Goal: Task Accomplishment & Management: Manage account settings

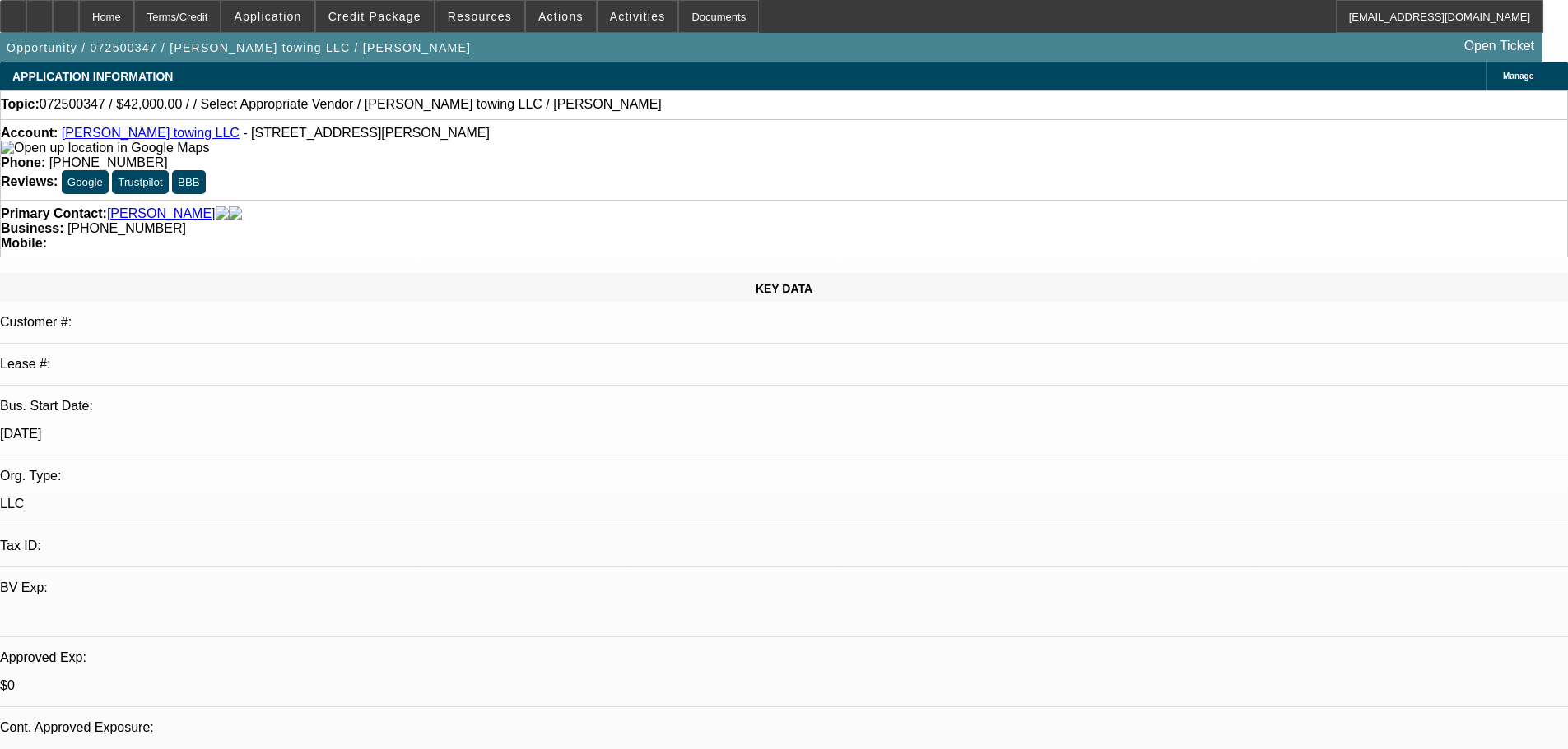
select select "0.2"
select select "2"
select select "0.1"
select select "4"
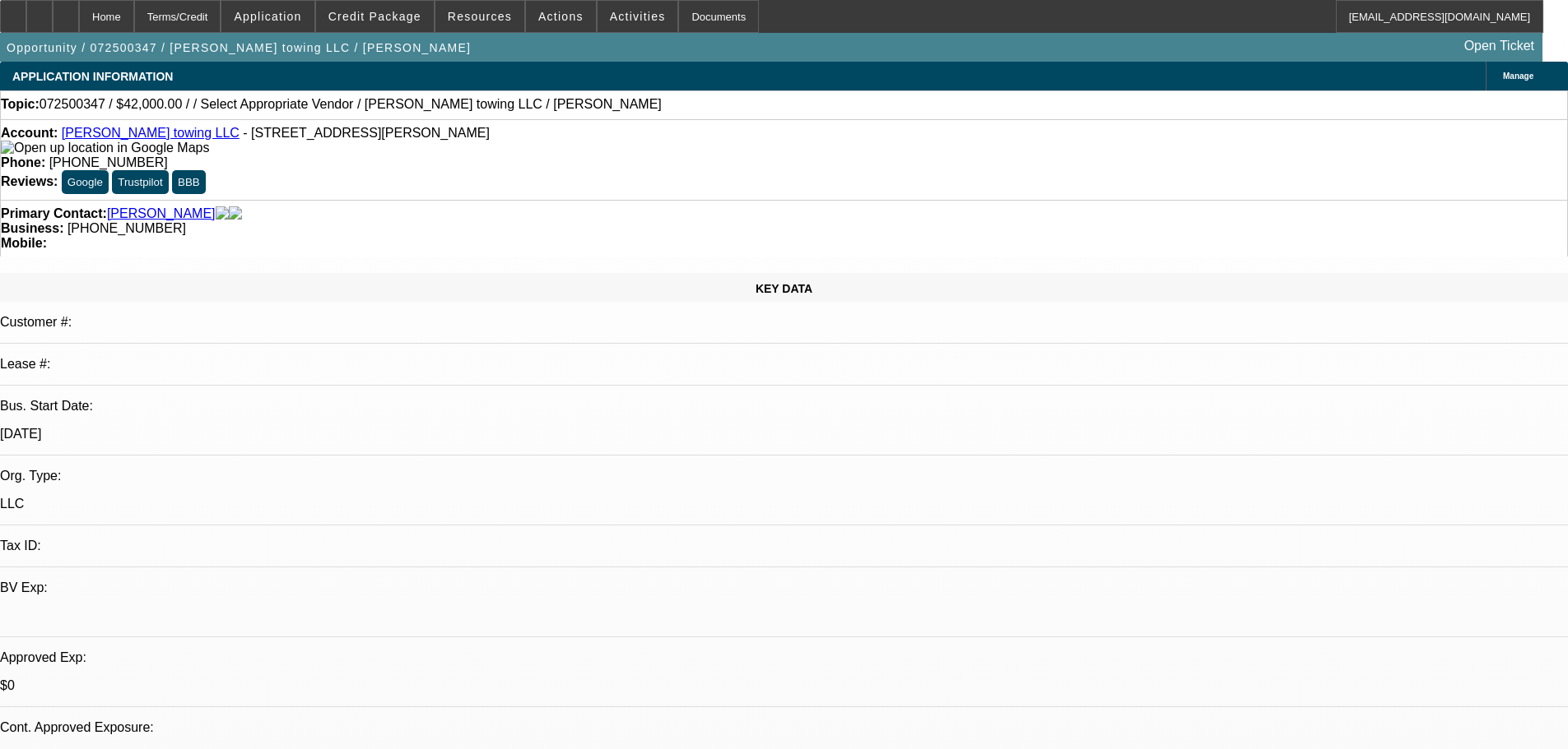
select select "0"
select select "2"
select select "0.1"
select select "4"
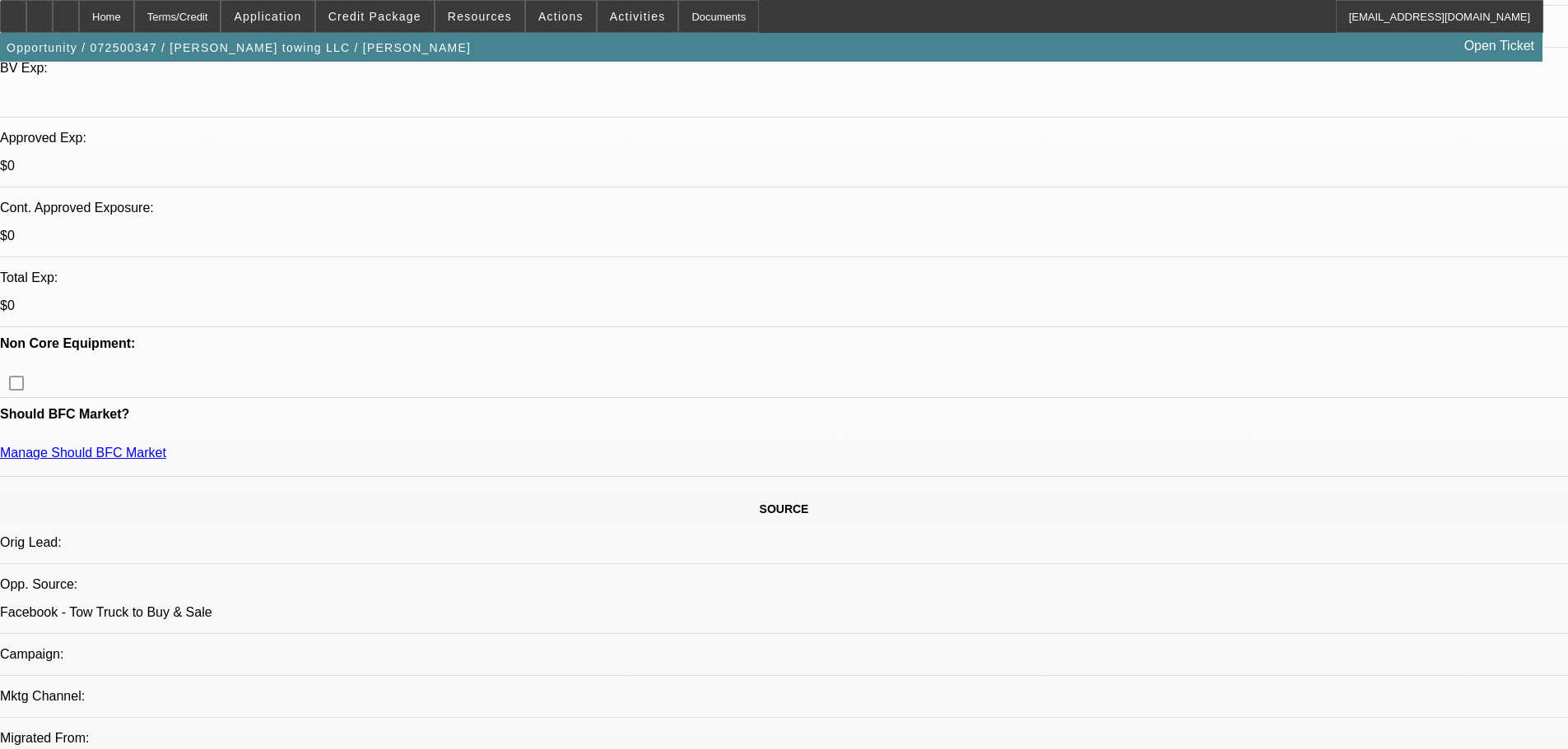
scroll to position [494, 0]
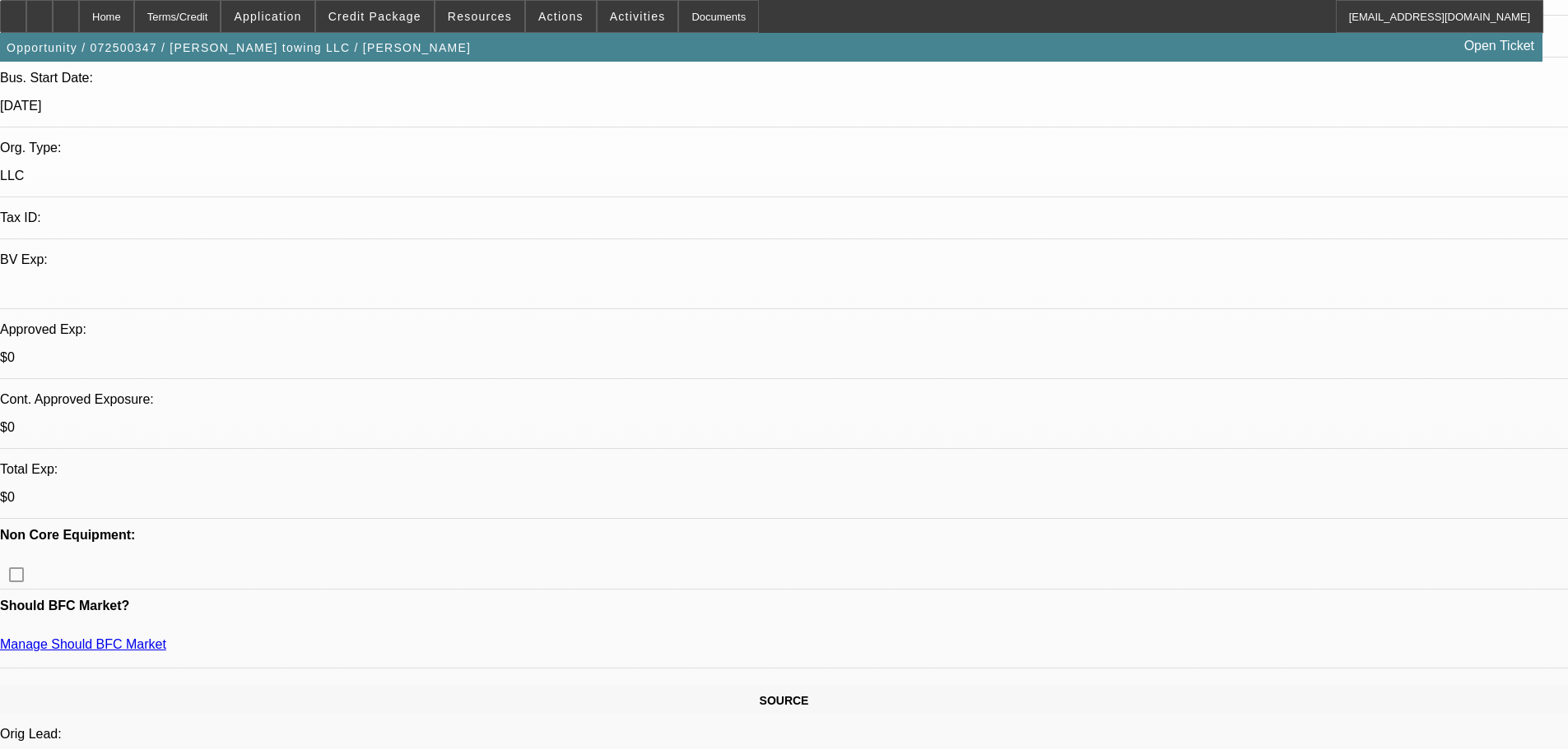
scroll to position [329, 0]
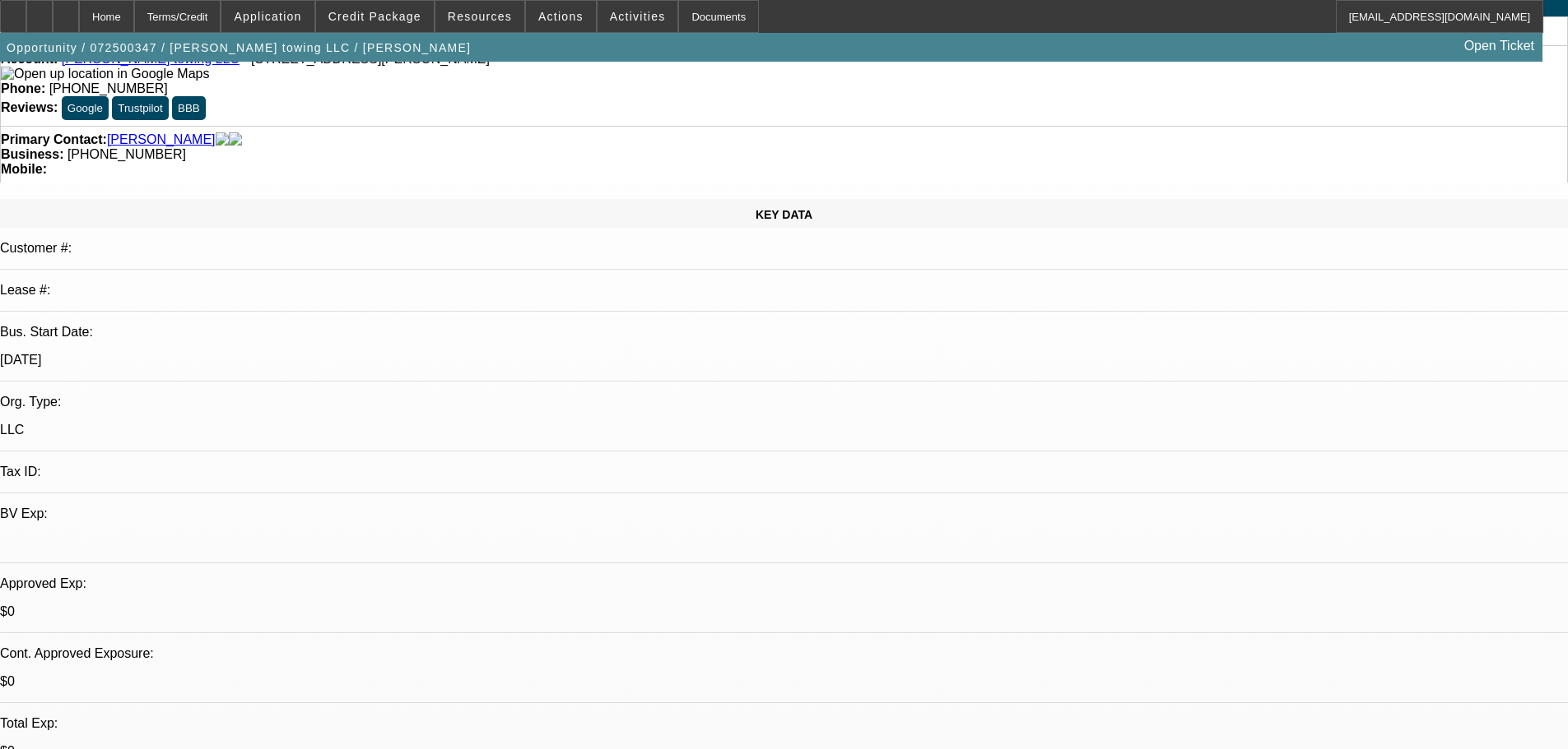
scroll to position [0, 0]
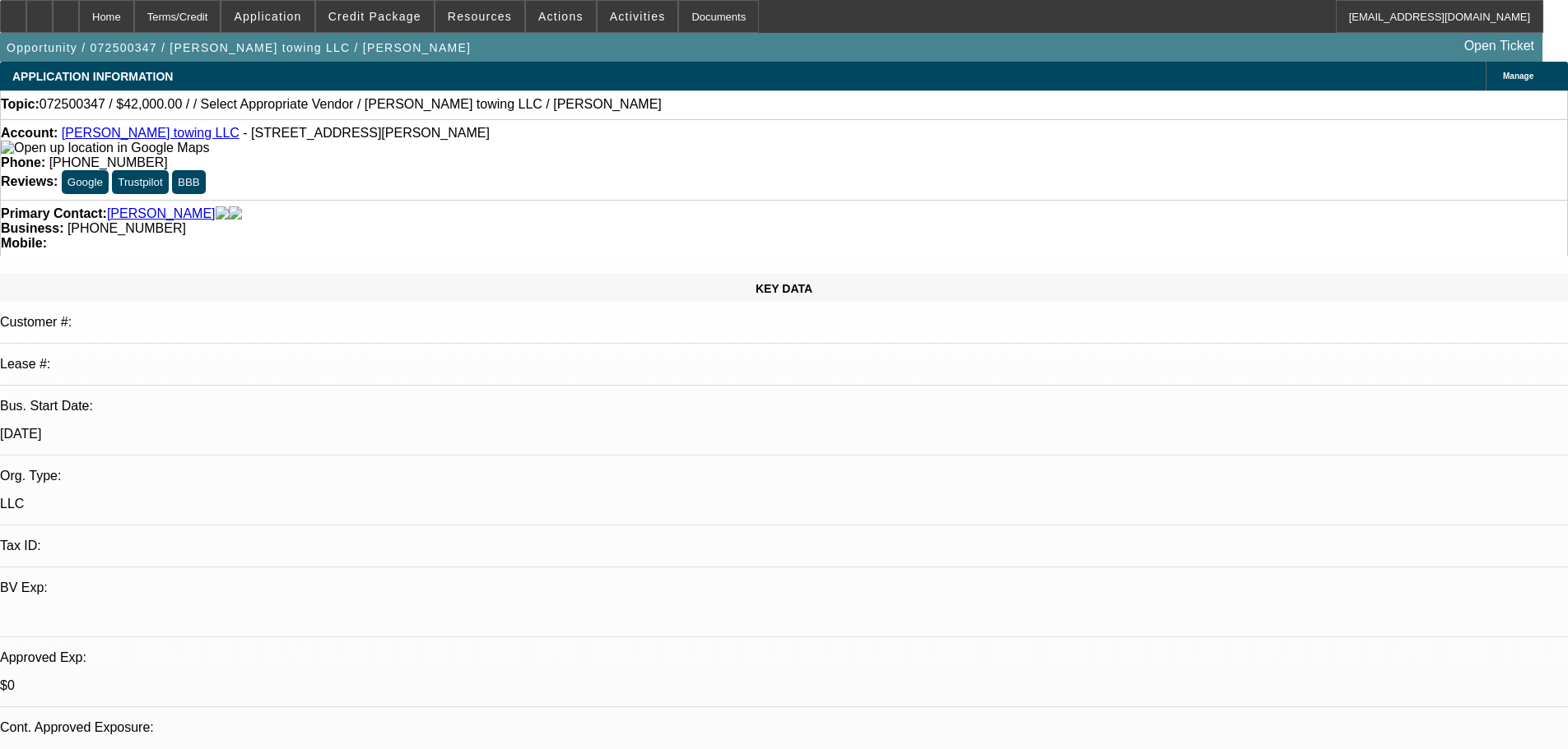
radio input "true"
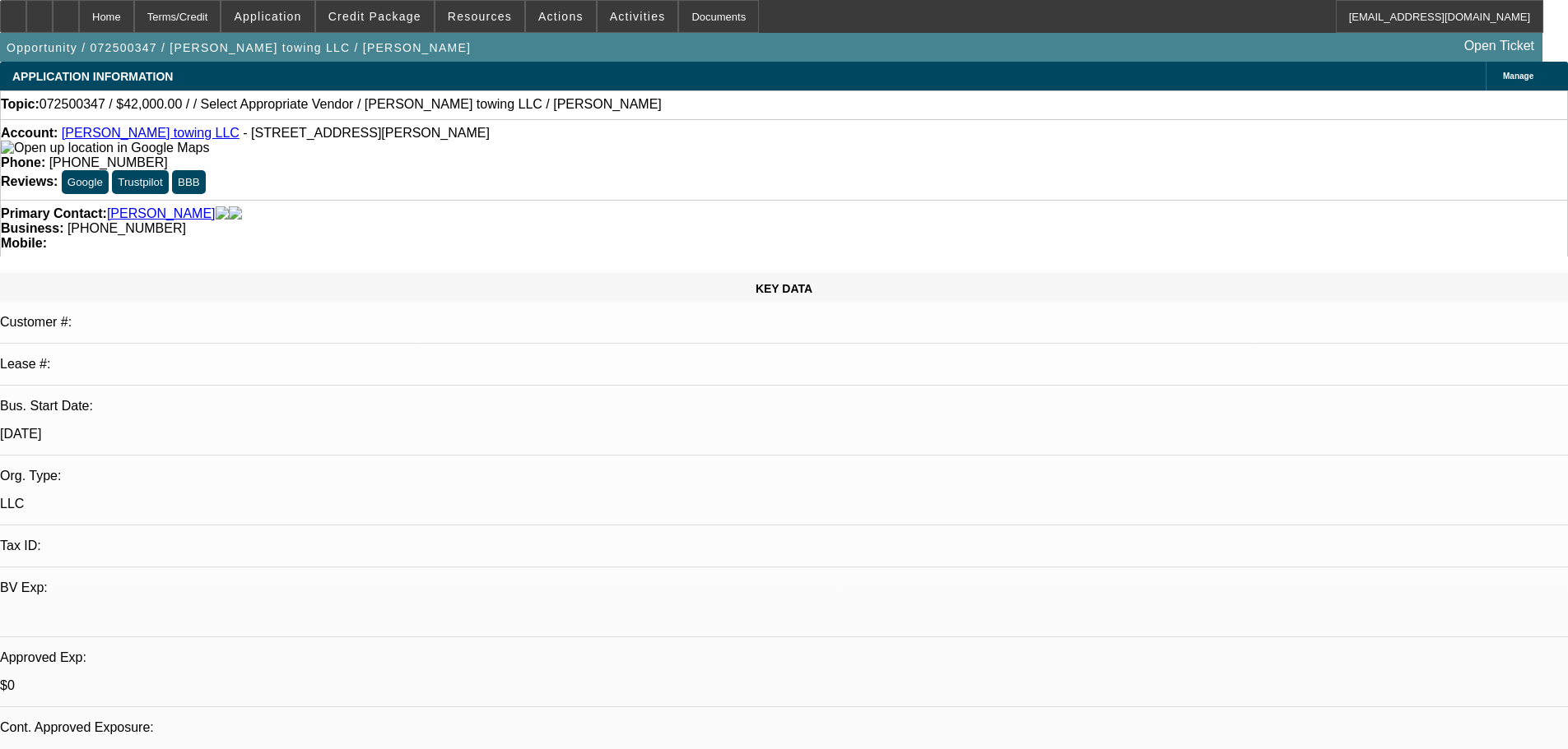
type textarea "8-26: Great chat with [PERSON_NAME] on trucks to look for, trucks to avoid, and…"
radio input "true"
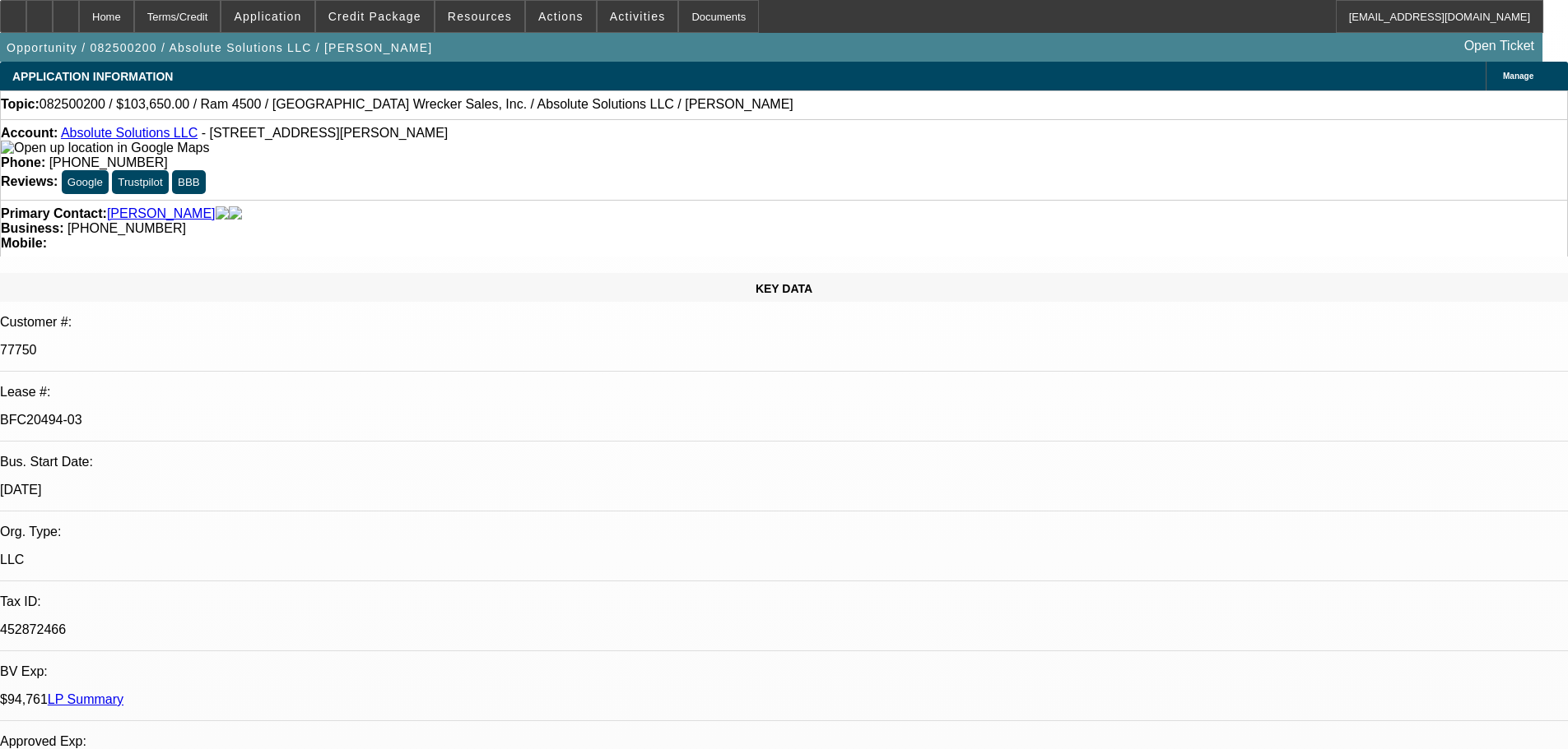
select select "0"
select select "0.1"
select select "4"
select select "0"
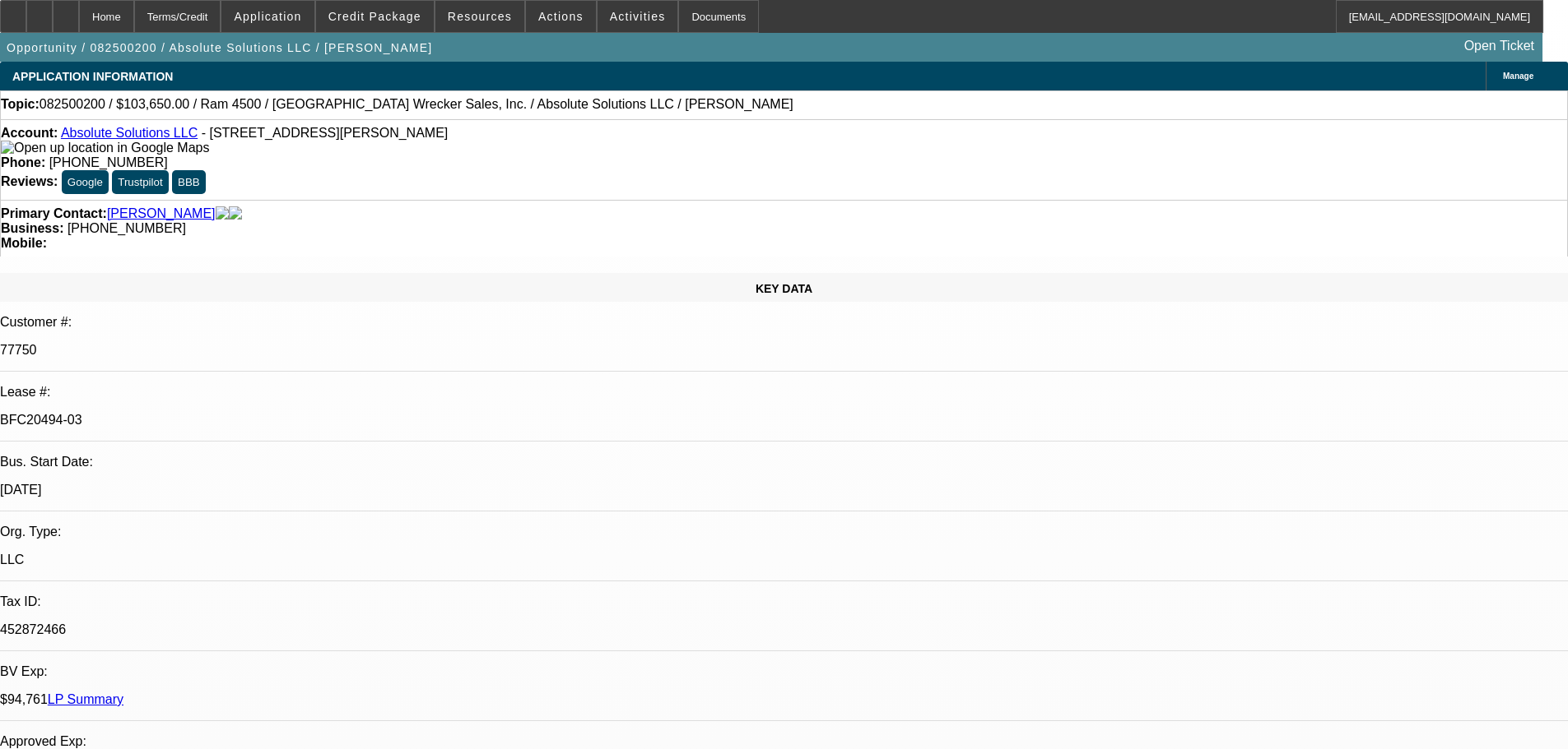
select select "0"
select select "5"
select select "0"
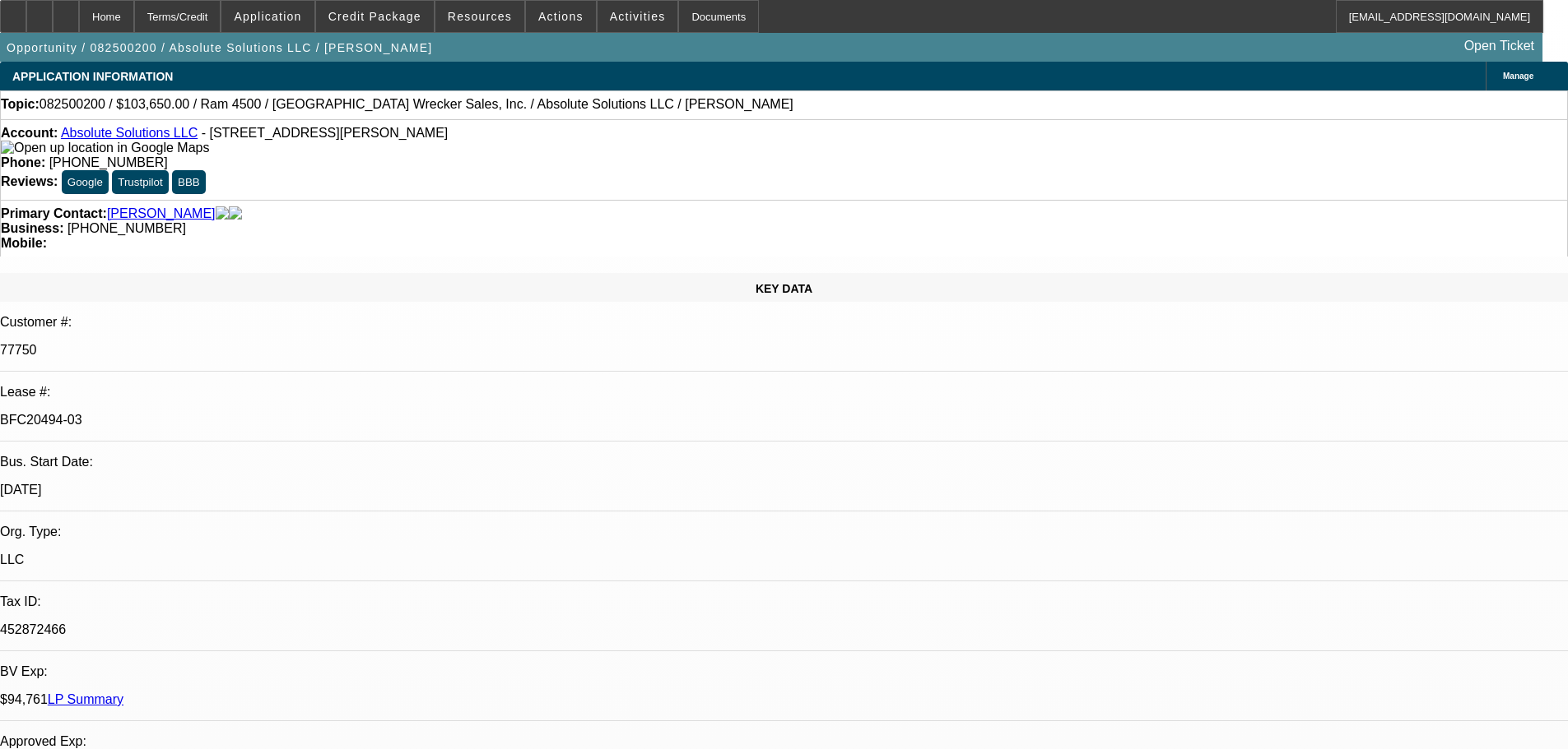
select select "0"
select select "6"
select select "0"
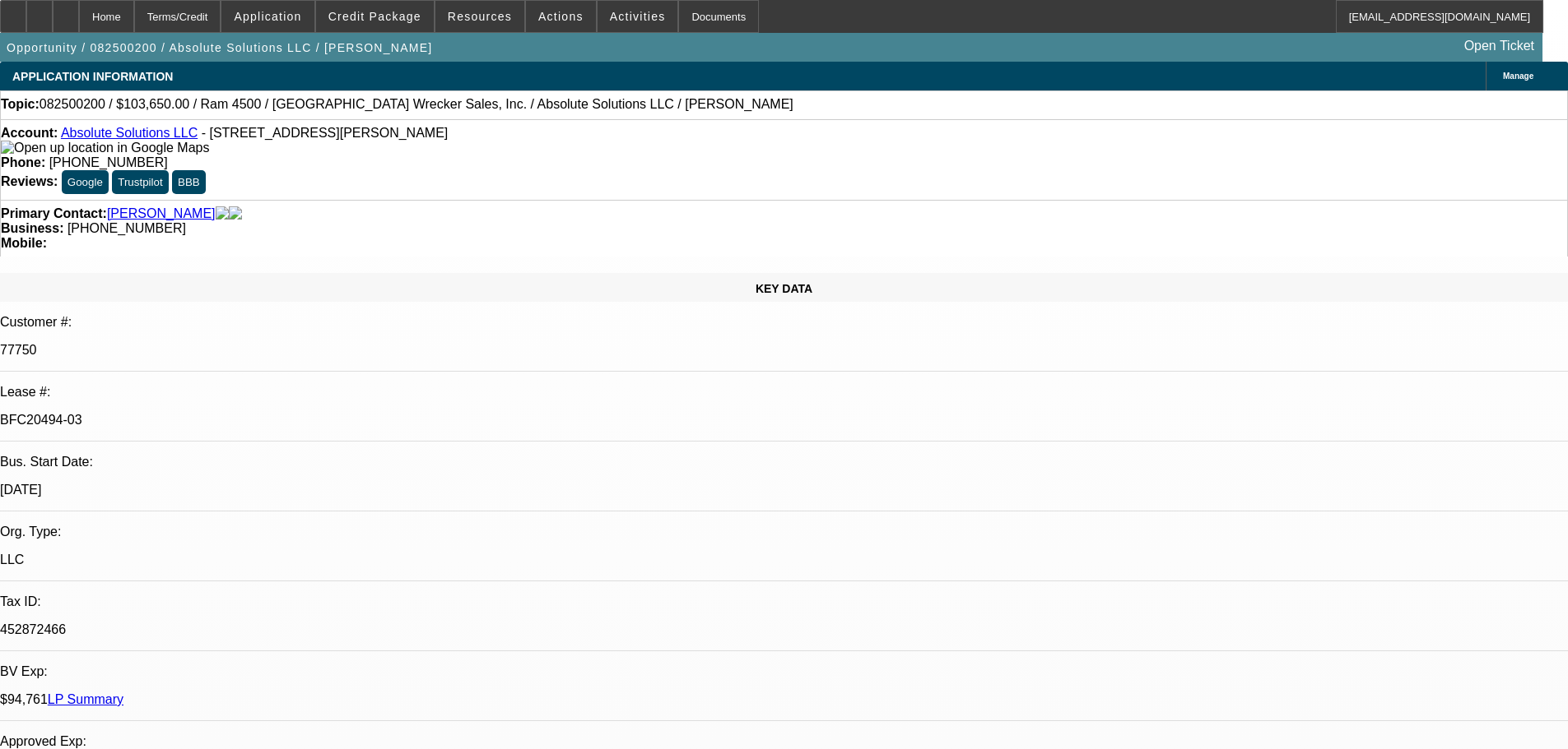
select select "6"
drag, startPoint x: 33, startPoint y: 18, endPoint x: 617, endPoint y: 181, distance: 606.3
click at [27, 18] on div at bounding box center [13, 16] width 27 height 33
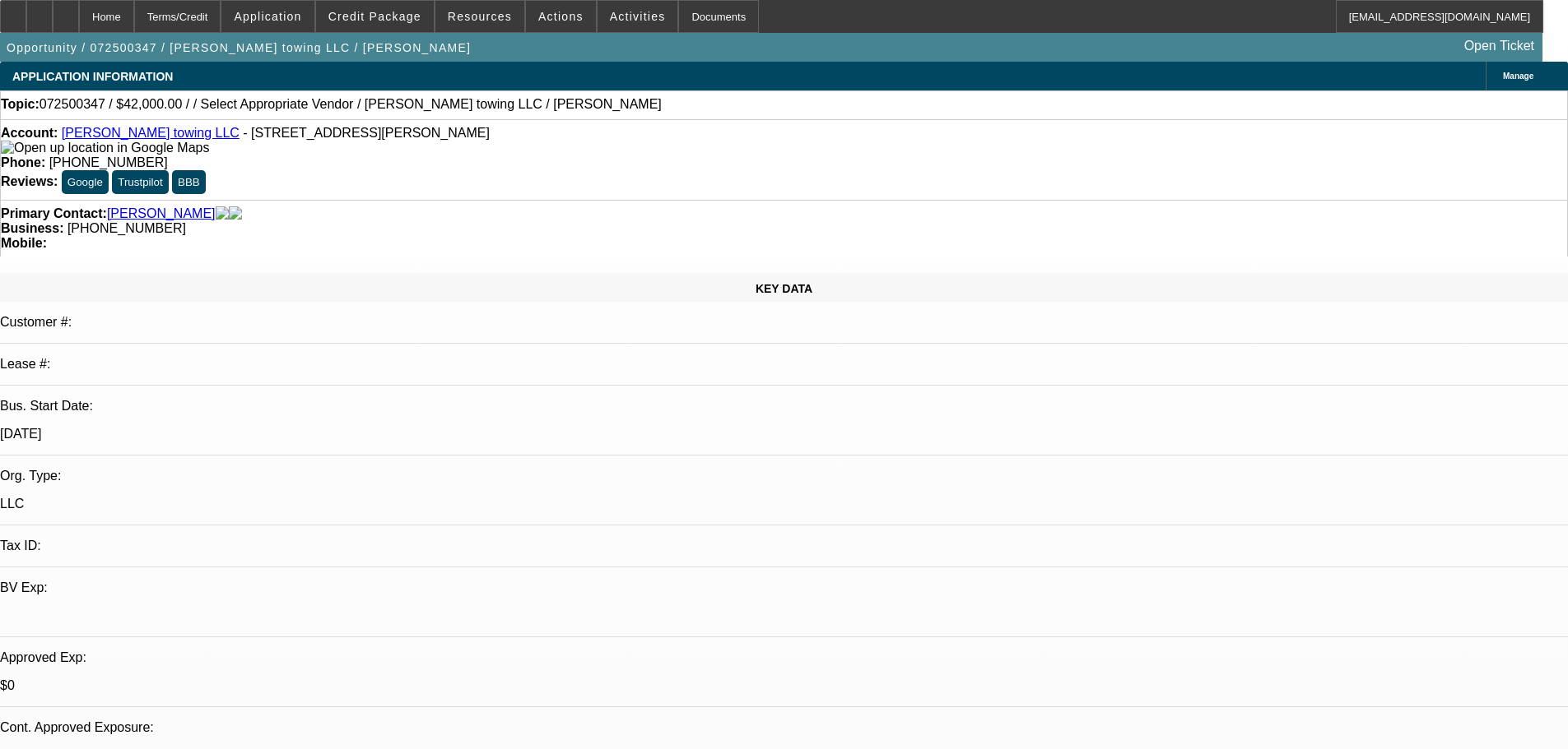
select select "0.2"
select select "2"
select select "0.1"
select select "4"
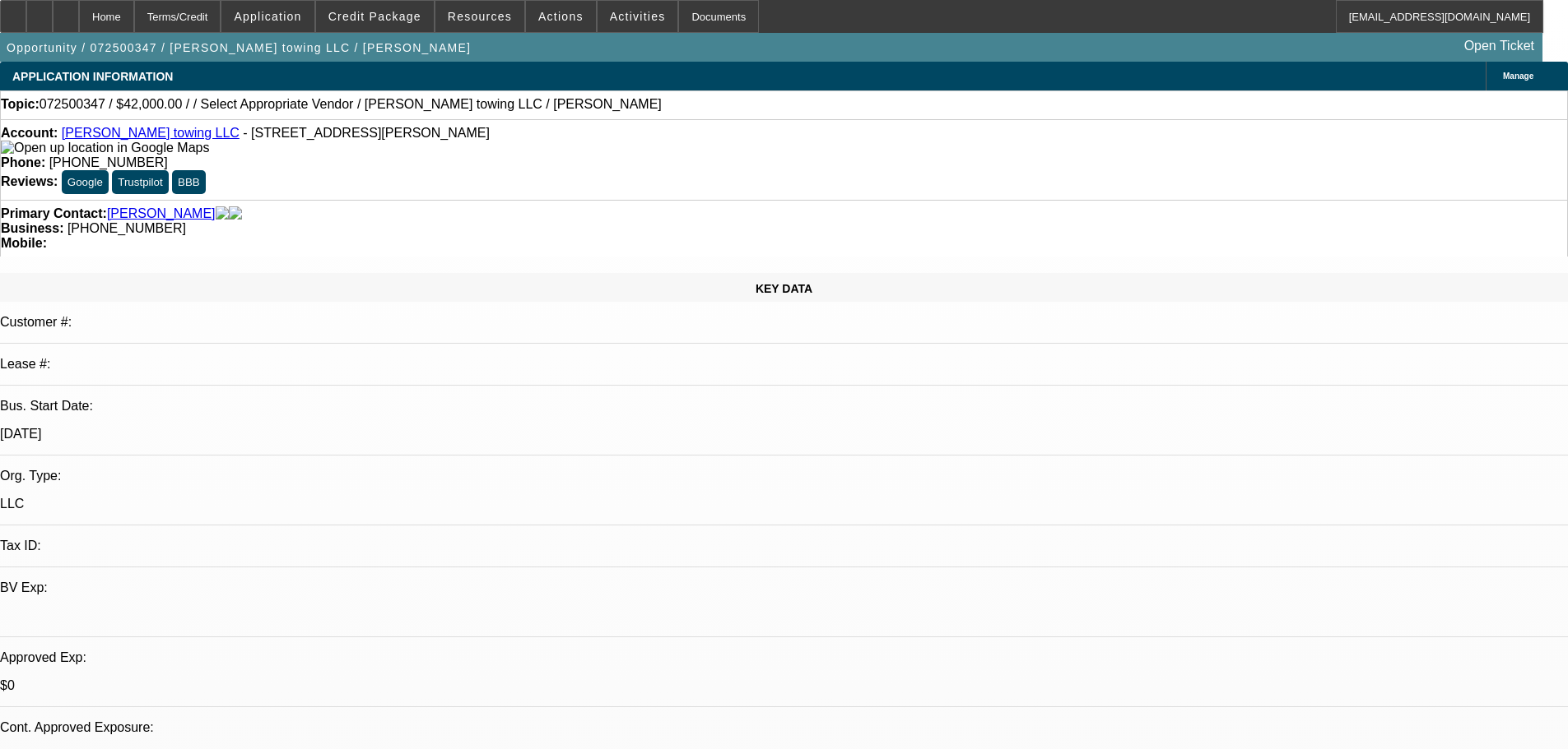
select select "0"
select select "2"
select select "0.1"
select select "4"
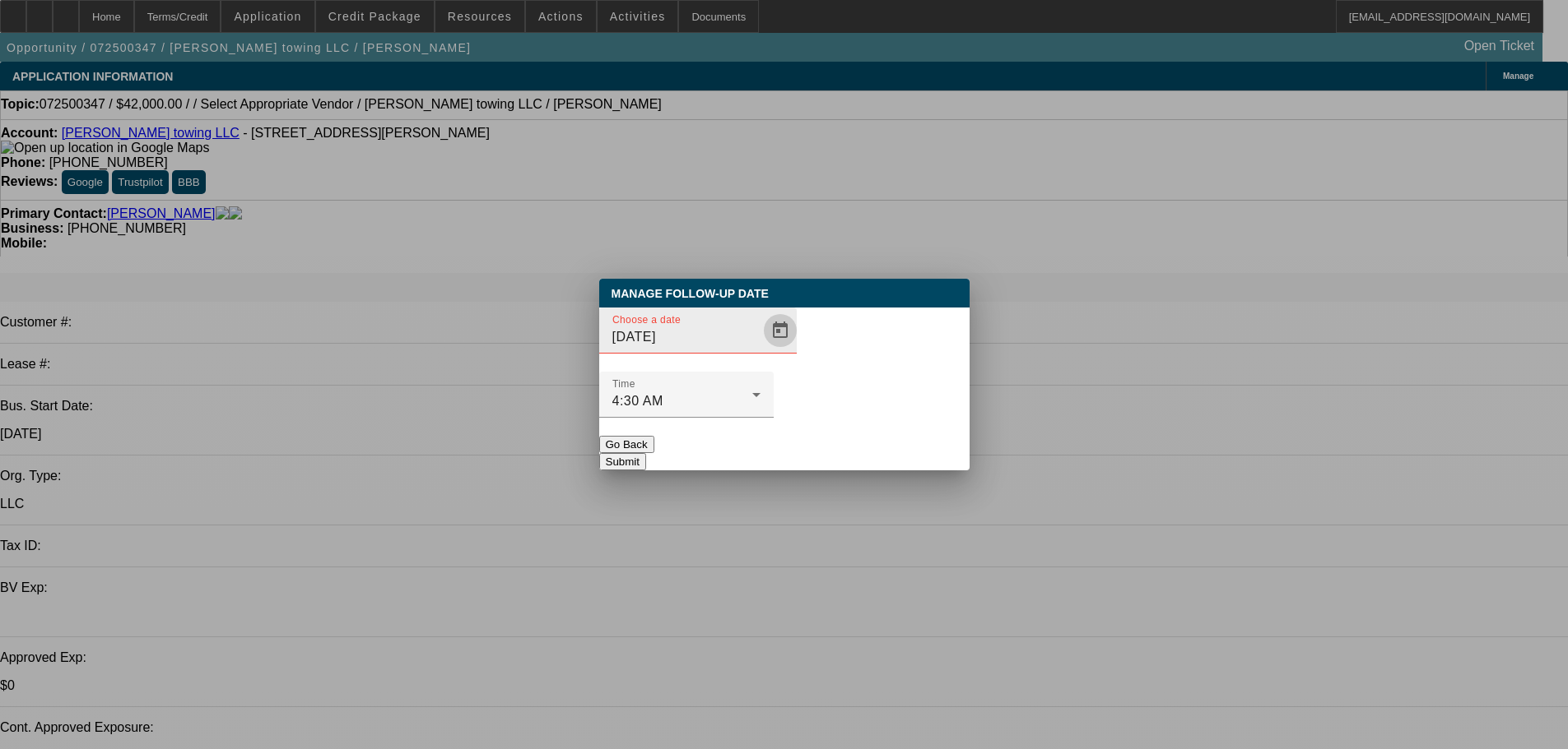
click at [761, 350] on span "Open calendar" at bounding box center [780, 330] width 39 height 39
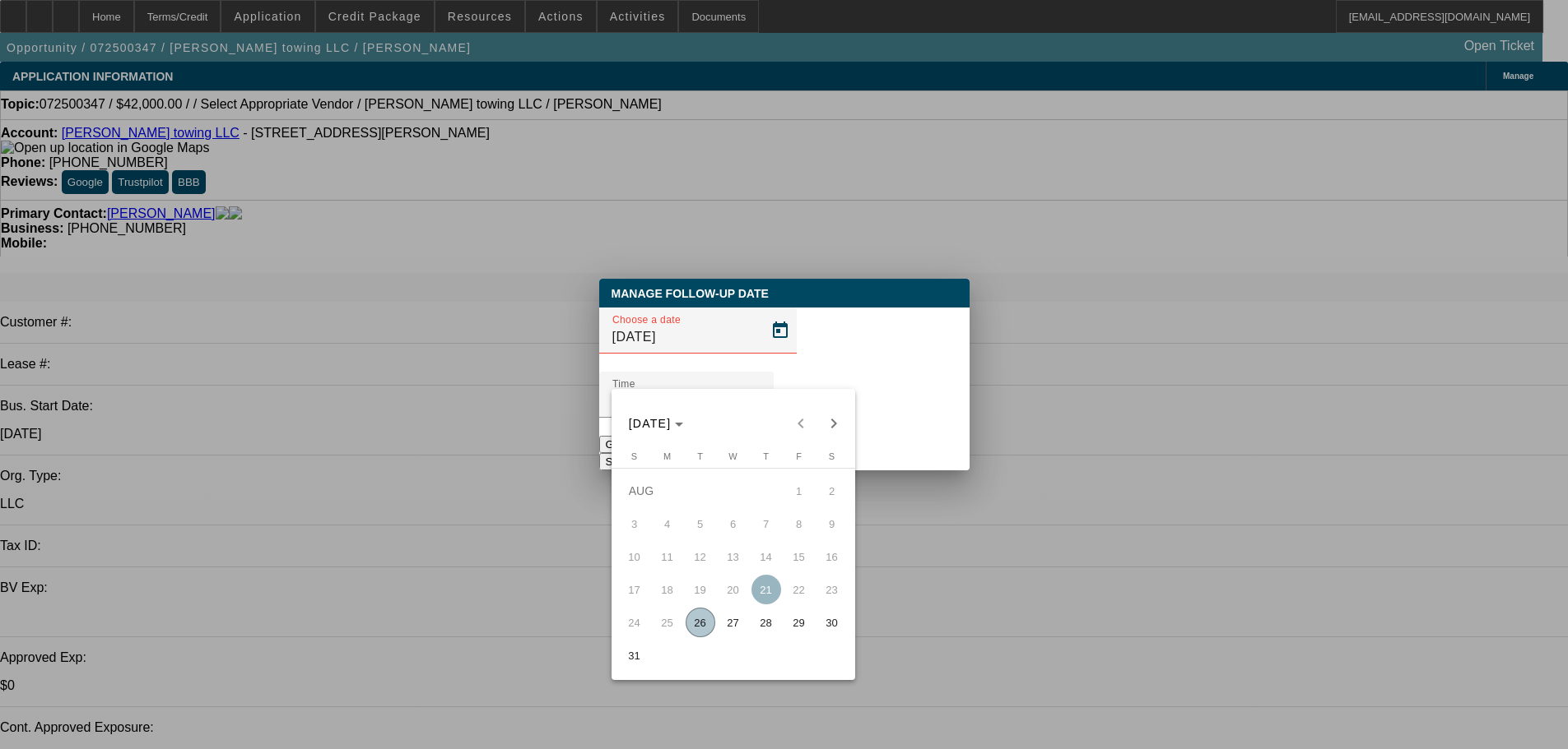
click at [766, 630] on span "28" at bounding box center [765, 622] width 30 height 30
type input "8/28/2025"
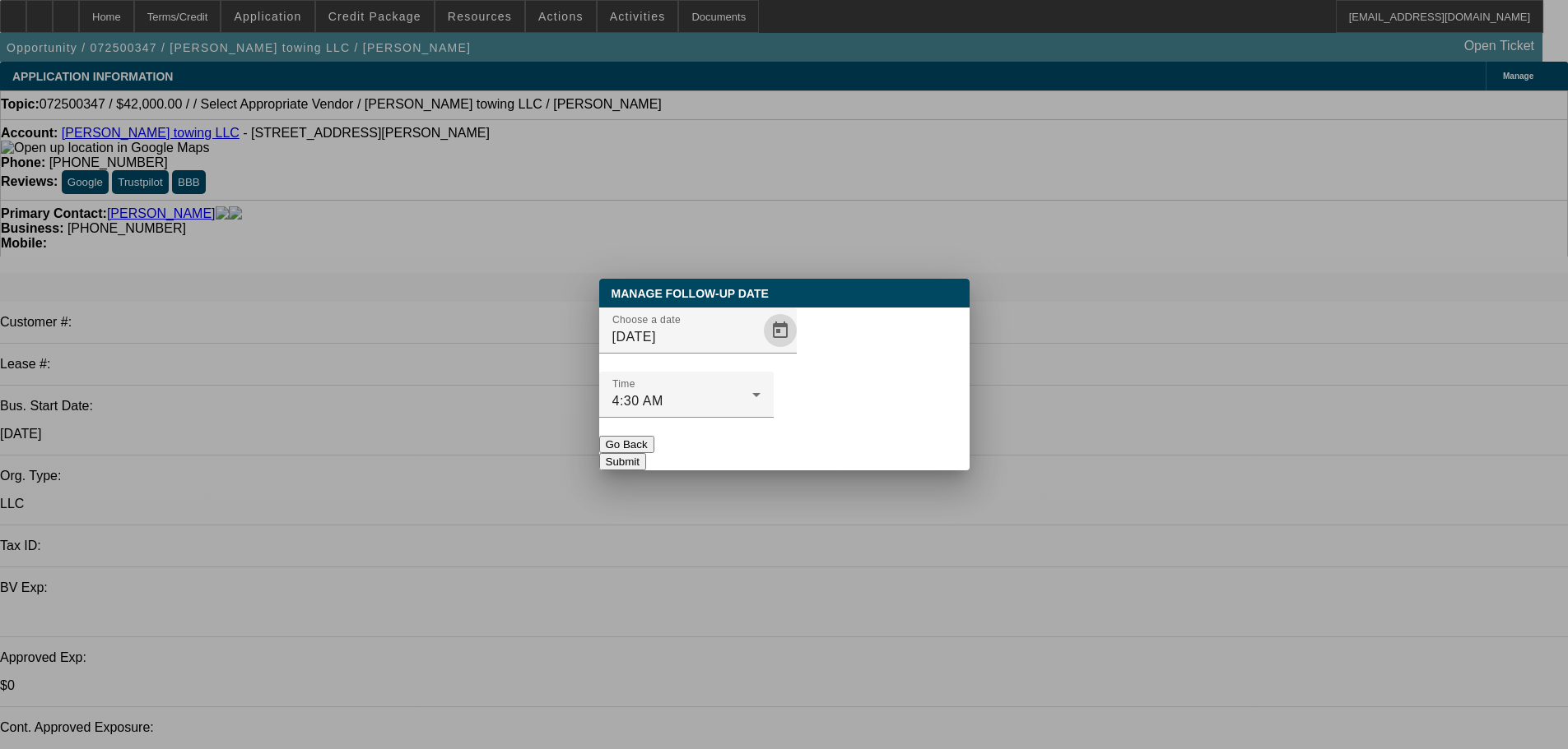
click at [646, 453] on button "Submit" at bounding box center [622, 462] width 47 height 17
